Goal: Information Seeking & Learning: Learn about a topic

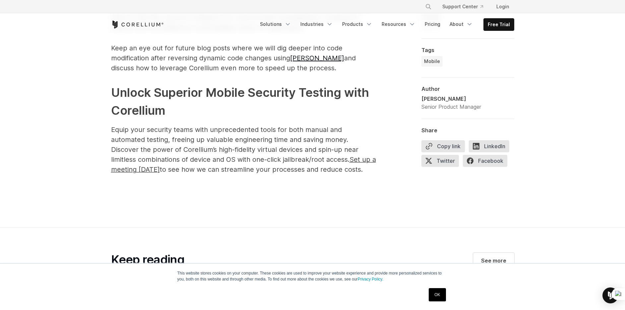
scroll to position [3304, 0]
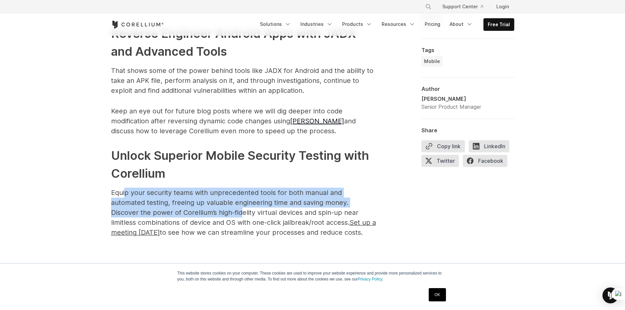
drag, startPoint x: 124, startPoint y: 176, endPoint x: 182, endPoint y: 206, distance: 65.4
click at [182, 206] on p "Equip your security teams with unprecedented tools for both manual and automate…" at bounding box center [243, 213] width 265 height 50
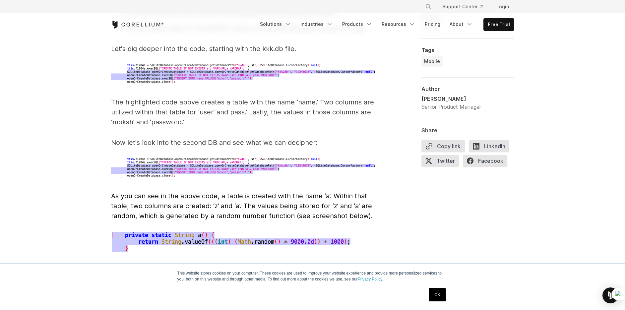
scroll to position [2207, 0]
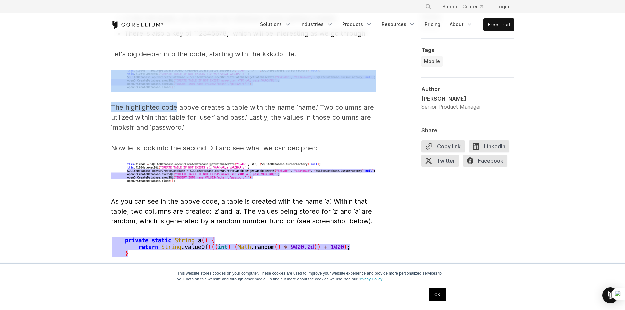
drag, startPoint x: 137, startPoint y: 58, endPoint x: 180, endPoint y: 102, distance: 61.5
click at [180, 102] on p "The highlighted code above creates a table with the name ‘name.’ Two columns ar…" at bounding box center [243, 117] width 265 height 30
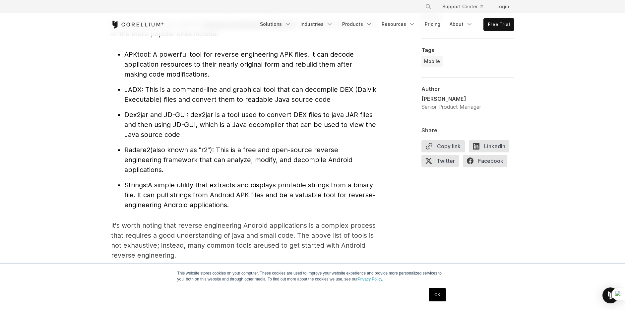
scroll to position [736, 0]
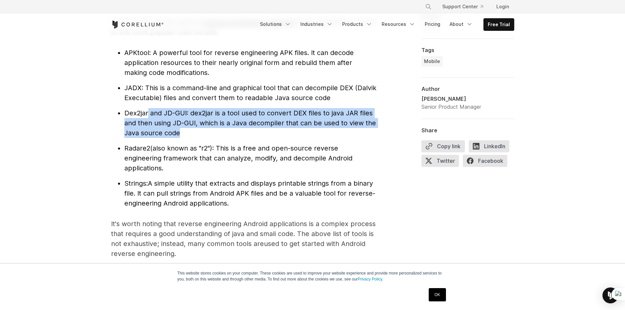
drag, startPoint x: 149, startPoint y: 116, endPoint x: 189, endPoint y: 132, distance: 43.2
click at [189, 132] on li "Dex2jar and JD-GUI : dex2jar is a tool used to convert DEX files to java JAR fi…" at bounding box center [250, 123] width 252 height 30
drag, startPoint x: 205, startPoint y: 117, endPoint x: 248, endPoint y: 138, distance: 47.5
click at [248, 138] on li "Dex2jar and JD-GUI : dex2jar is a tool used to convert DEX files to java JAR fi…" at bounding box center [250, 123] width 252 height 30
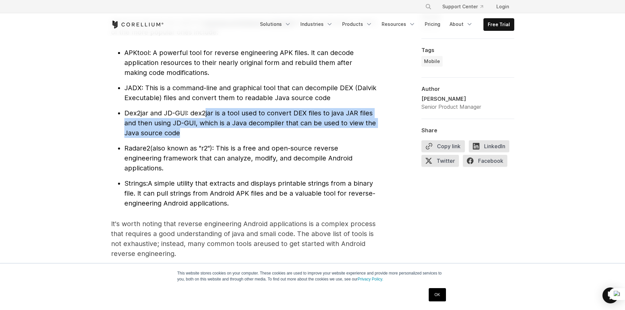
click at [248, 138] on li "Dex2jar and JD-GUI : dex2jar is a tool used to convert DEX files to java JAR fi…" at bounding box center [250, 123] width 252 height 30
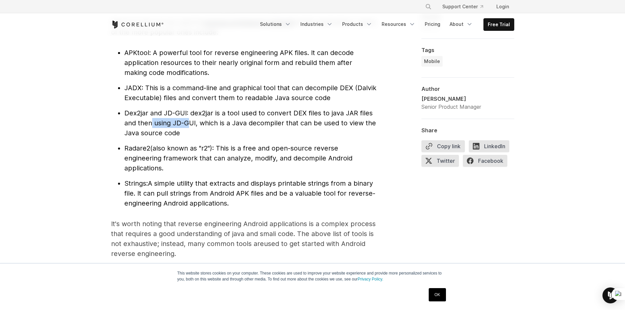
drag, startPoint x: 151, startPoint y: 121, endPoint x: 188, endPoint y: 124, distance: 37.3
click at [188, 124] on span ": dex2jar is a tool used to convert DEX files to java JAR files and then using …" at bounding box center [250, 123] width 252 height 28
drag, startPoint x: 180, startPoint y: 133, endPoint x: 133, endPoint y: 128, distance: 47.1
click at [133, 128] on li "Dex2jar and JD-GUI : dex2jar is a tool used to convert DEX files to java JAR fi…" at bounding box center [250, 123] width 252 height 30
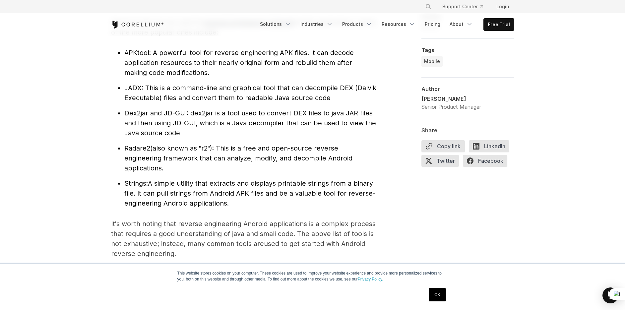
click at [162, 177] on ul "APKtool : A powerful tool for reverse engineering APK files. It can decode appl…" at bounding box center [243, 128] width 265 height 161
drag, startPoint x: 170, startPoint y: 170, endPoint x: 134, endPoint y: 135, distance: 50.0
click at [134, 135] on ul "APKtool : A powerful tool for reverse engineering APK files. It can decode appl…" at bounding box center [243, 128] width 265 height 161
click at [134, 135] on span ": dex2jar is a tool used to convert DEX files to java JAR files and then using …" at bounding box center [250, 123] width 252 height 28
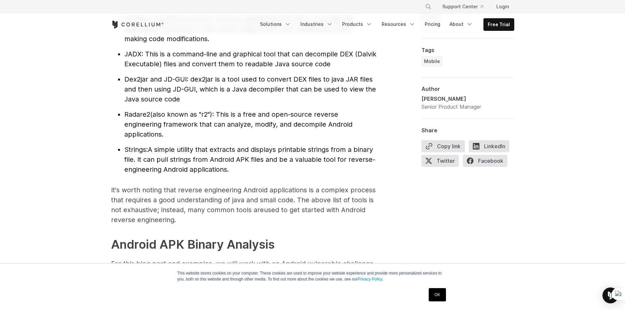
scroll to position [752, 0]
